Goal: Task Accomplishment & Management: Manage account settings

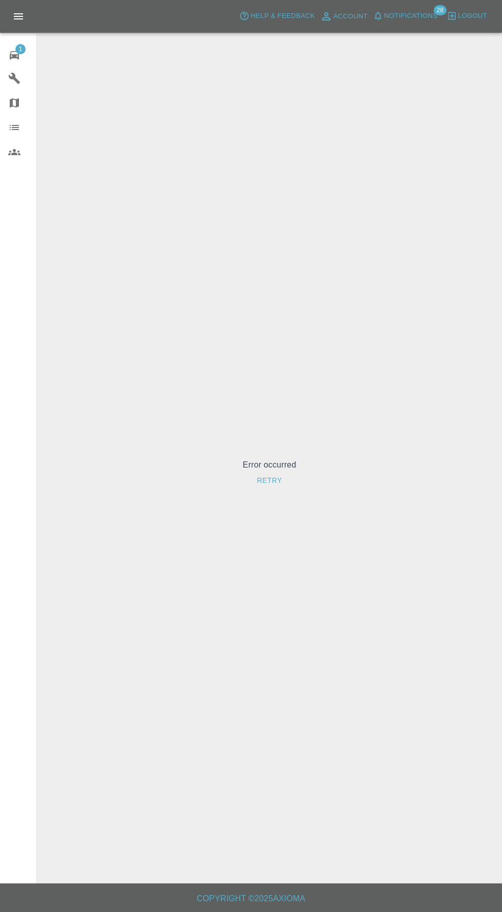
click at [14, 55] on icon at bounding box center [14, 55] width 9 height 8
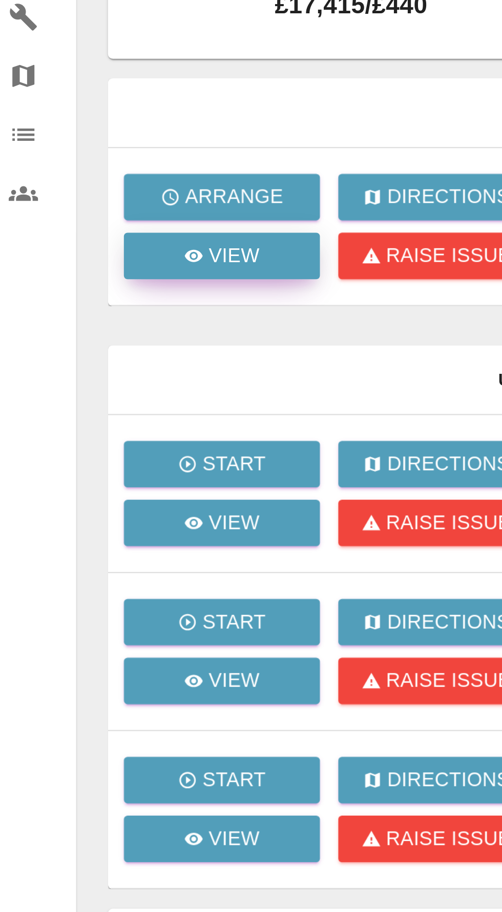
click at [94, 181] on p "View" at bounding box center [103, 178] width 22 height 12
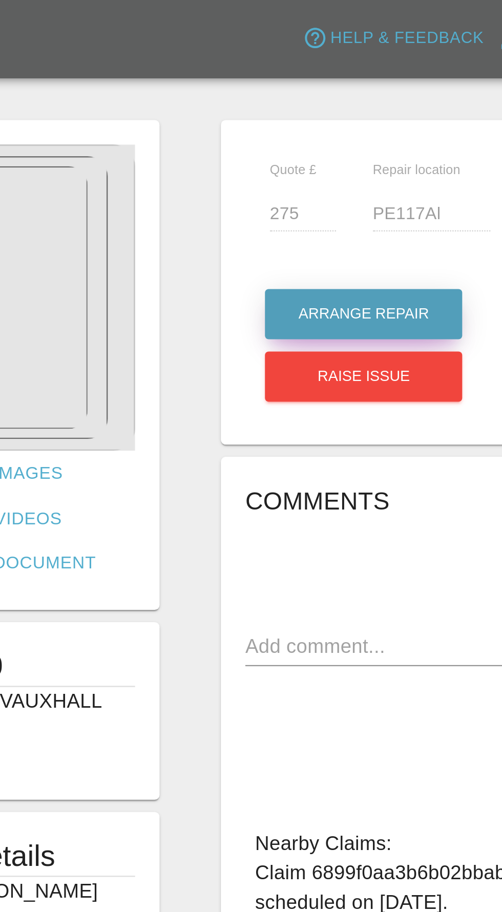
click at [255, 127] on button "Arrange Repair" at bounding box center [264, 131] width 82 height 21
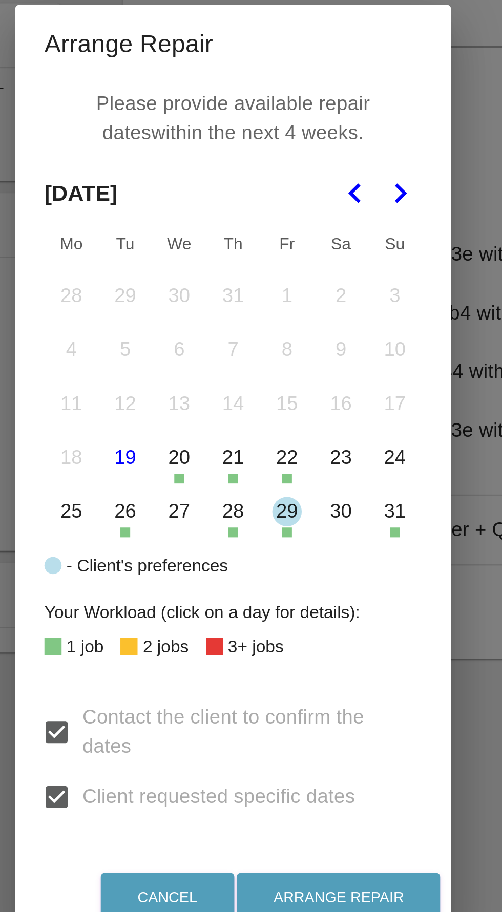
click at [318, 346] on icon "Go to the Next Month" at bounding box center [321, 339] width 12 height 12
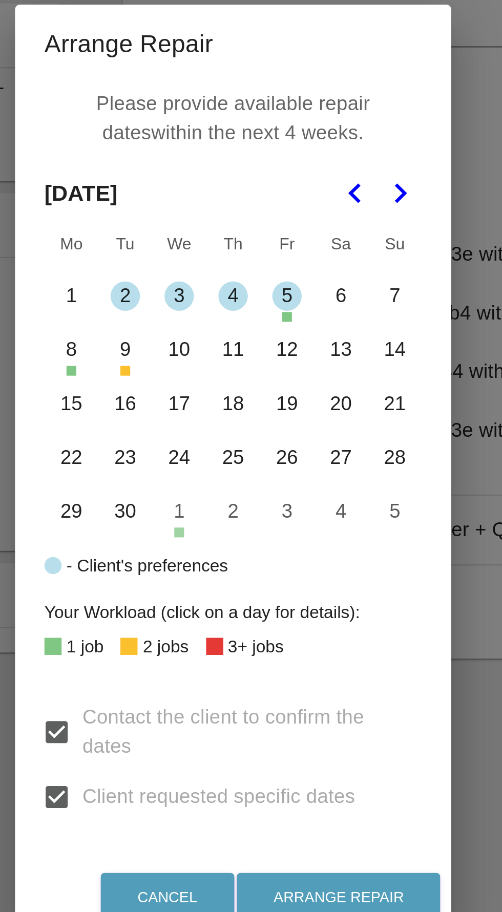
click at [244, 393] on button "4" at bounding box center [251, 383] width 22 height 22
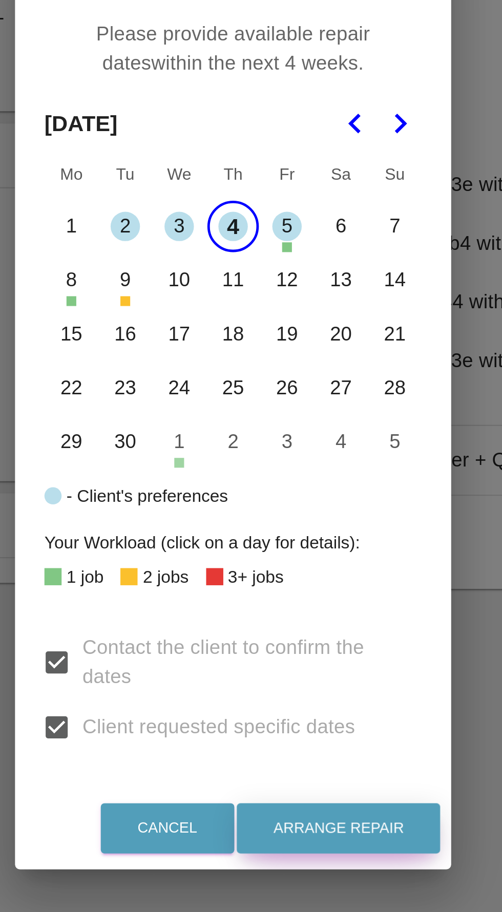
click at [294, 645] on button "Arrange Repair" at bounding box center [295, 634] width 85 height 21
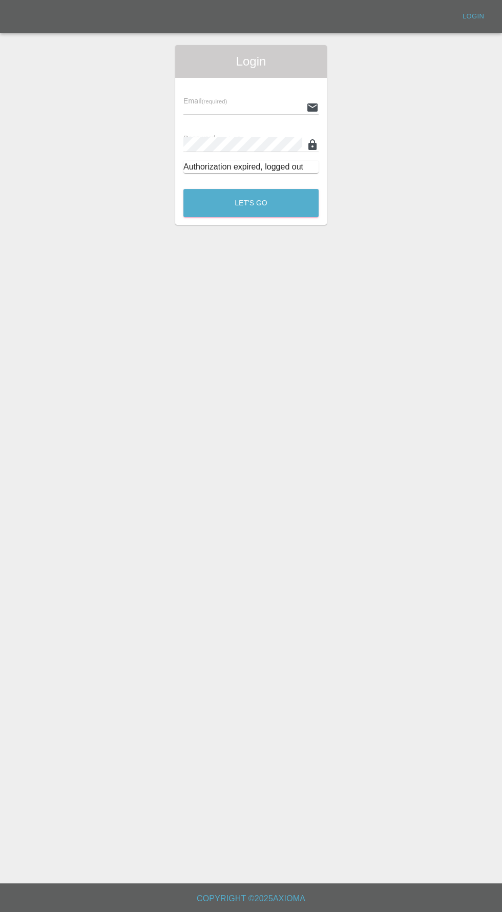
click at [222, 107] on input "text" at bounding box center [242, 107] width 119 height 15
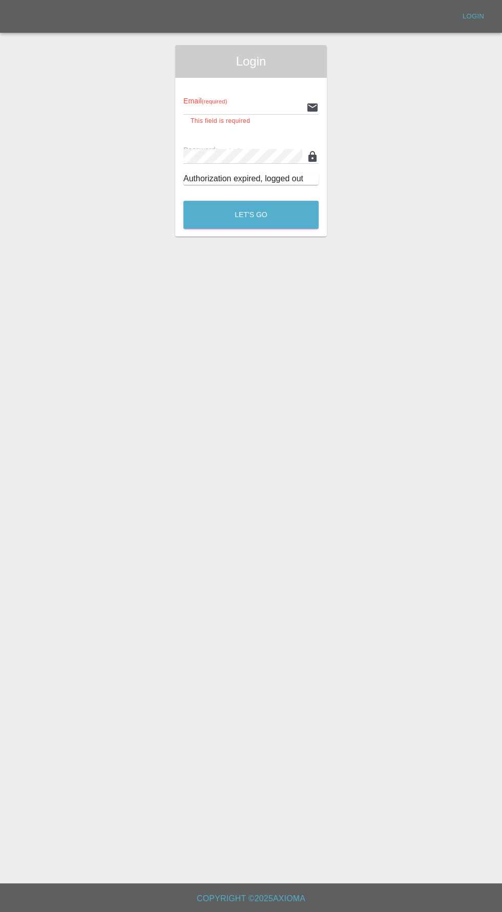
type input "[EMAIL_ADDRESS][DOMAIN_NAME]"
click at [183, 201] on button "Let's Go" at bounding box center [250, 215] width 135 height 28
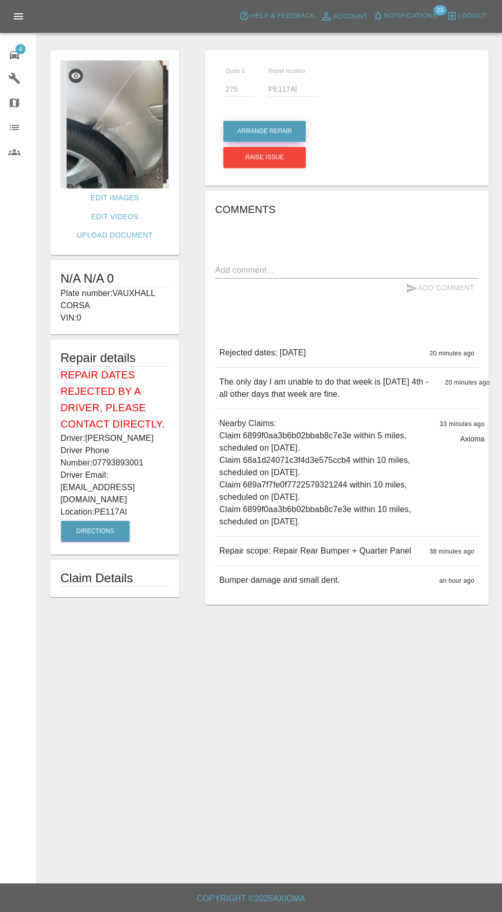
click at [279, 133] on button "Arrange Repair" at bounding box center [264, 131] width 82 height 21
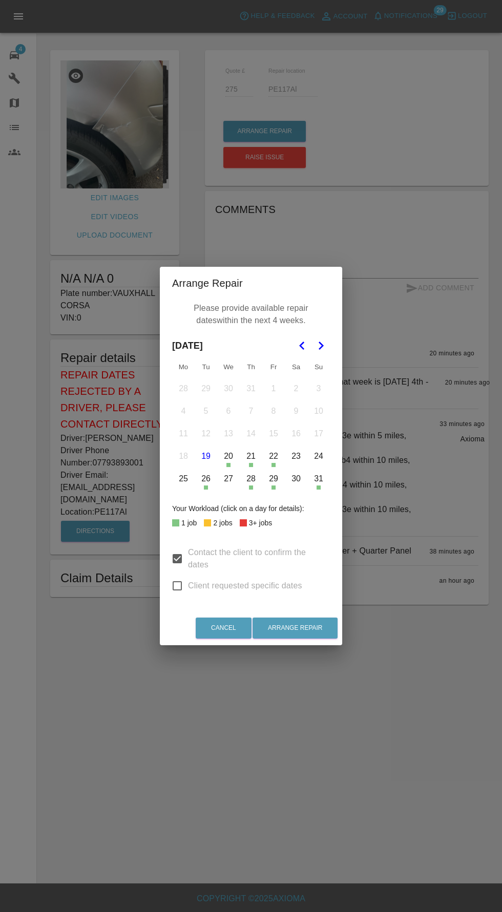
click at [184, 594] on input "Client requested specific dates" at bounding box center [177, 586] width 22 height 22
checkbox input "true"
click at [320, 345] on icon "Go to the Next Month" at bounding box center [321, 346] width 12 height 12
click at [249, 385] on button "4" at bounding box center [251, 389] width 22 height 22
click at [228, 412] on button "10" at bounding box center [229, 412] width 22 height 22
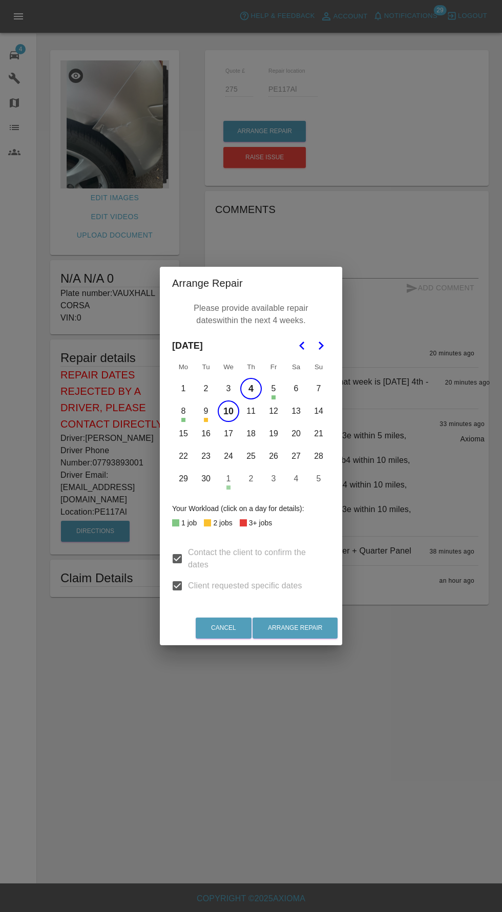
click at [252, 411] on button "11" at bounding box center [251, 412] width 22 height 22
click at [273, 413] on button "12" at bounding box center [274, 412] width 22 height 22
click at [306, 628] on button "Arrange Repair" at bounding box center [295, 628] width 85 height 21
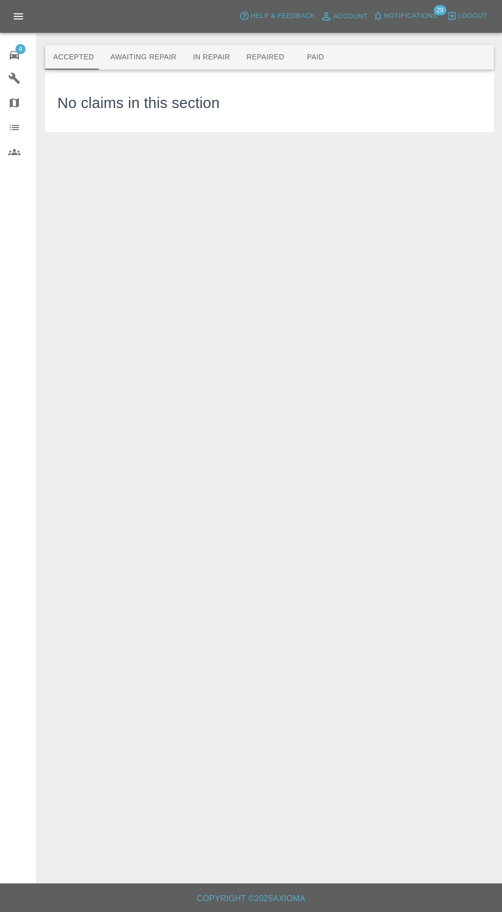
click at [429, 20] on span "Notifications" at bounding box center [410, 16] width 53 height 12
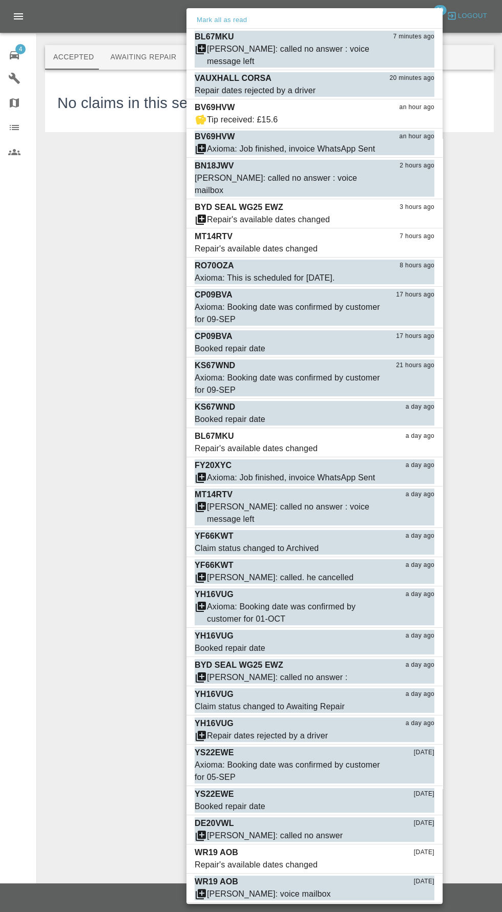
click at [17, 53] on div at bounding box center [251, 456] width 502 height 912
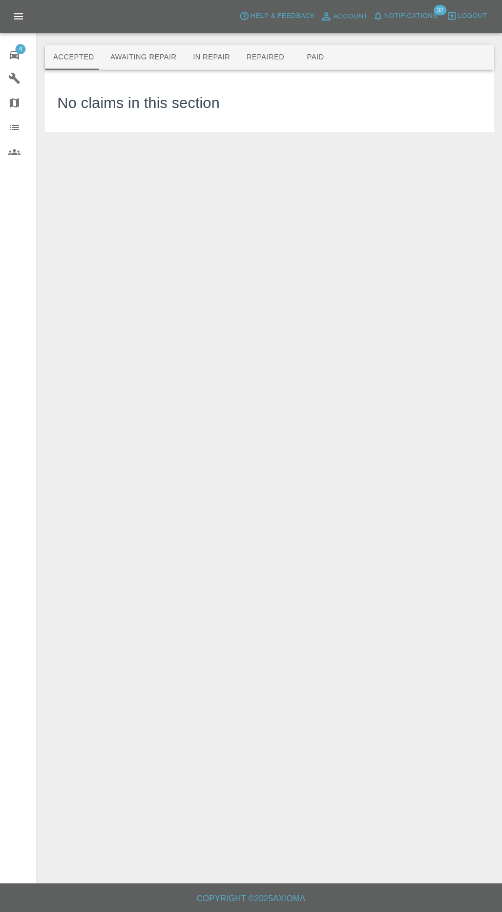
click at [22, 65] on link "4 Repair home" at bounding box center [18, 53] width 36 height 25
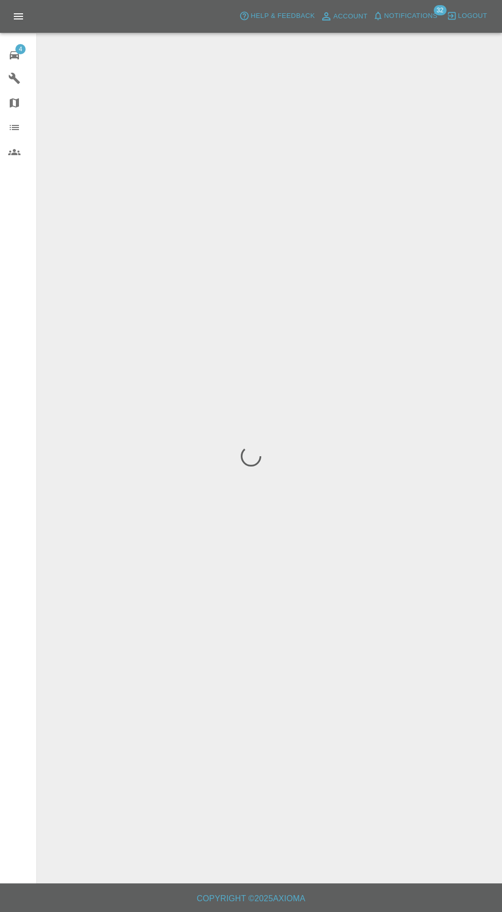
click at [25, 52] on div "4" at bounding box center [22, 54] width 29 height 15
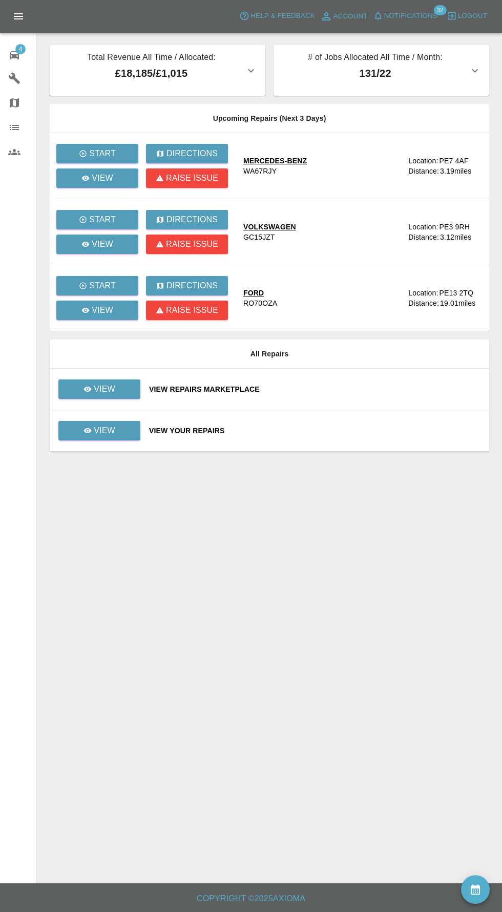
click at [486, 681] on main "Total Revenue All Time / Allocated: £18,185 / £1,015 Dark Knight Bodyworks : £1…" at bounding box center [251, 442] width 502 height 884
